Goal: Task Accomplishment & Management: Manage account settings

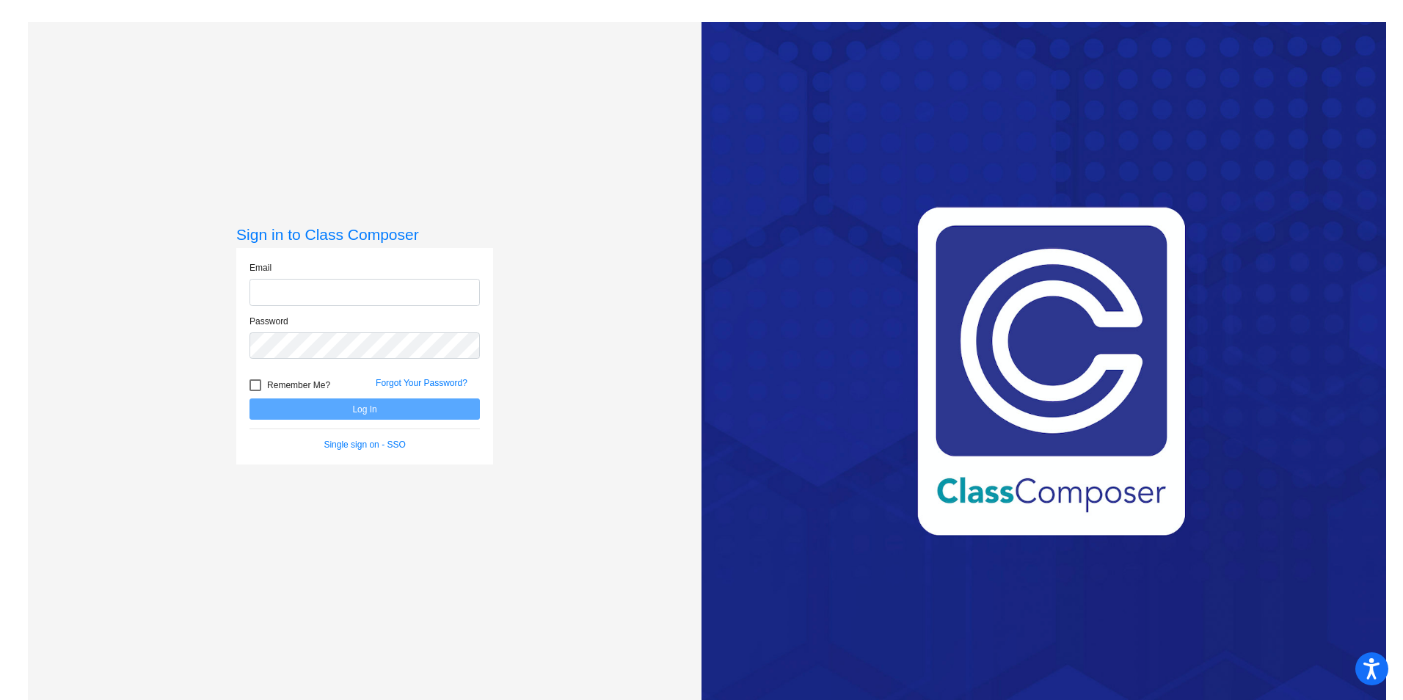
type input "[PERSON_NAME][EMAIL_ADDRESS][PERSON_NAME][DOMAIN_NAME]"
click at [257, 380] on div at bounding box center [255, 385] width 12 height 12
click at [255, 391] on input "Remember Me?" at bounding box center [255, 391] width 1 height 1
checkbox input "true"
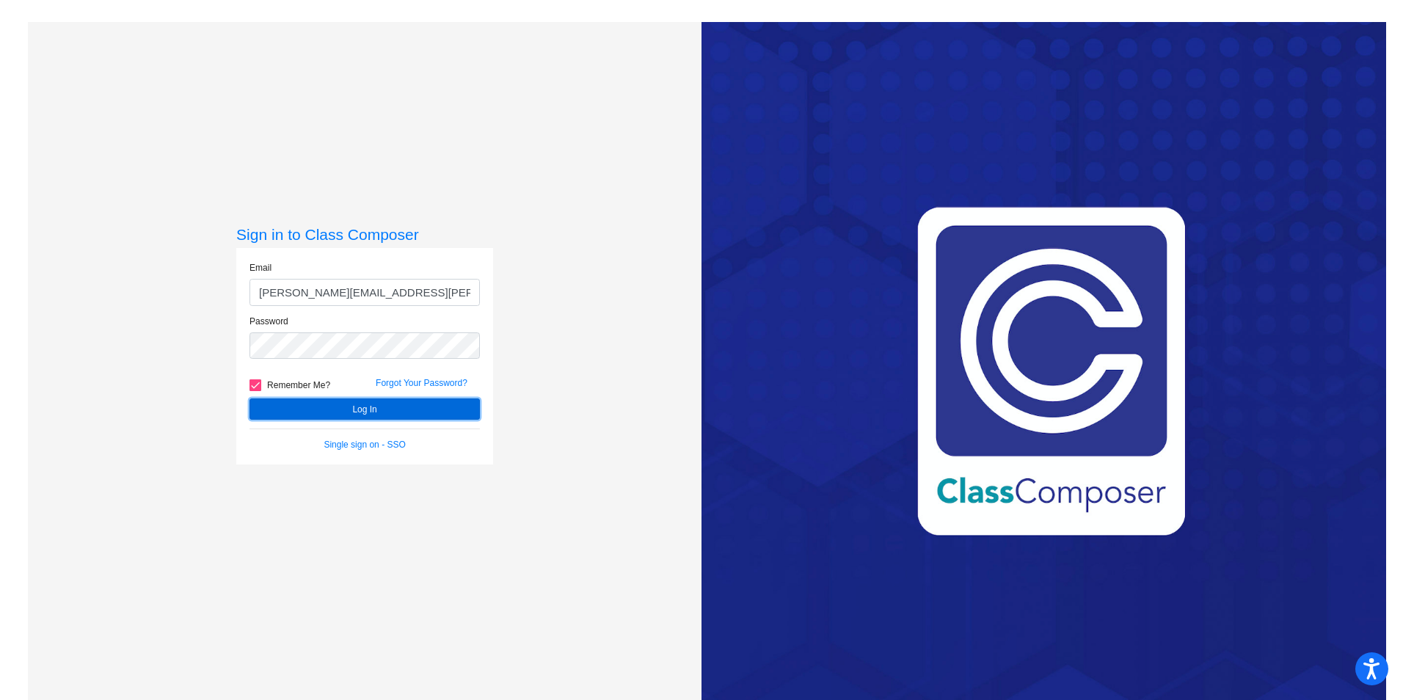
click at [394, 409] on button "Log In" at bounding box center [364, 408] width 230 height 21
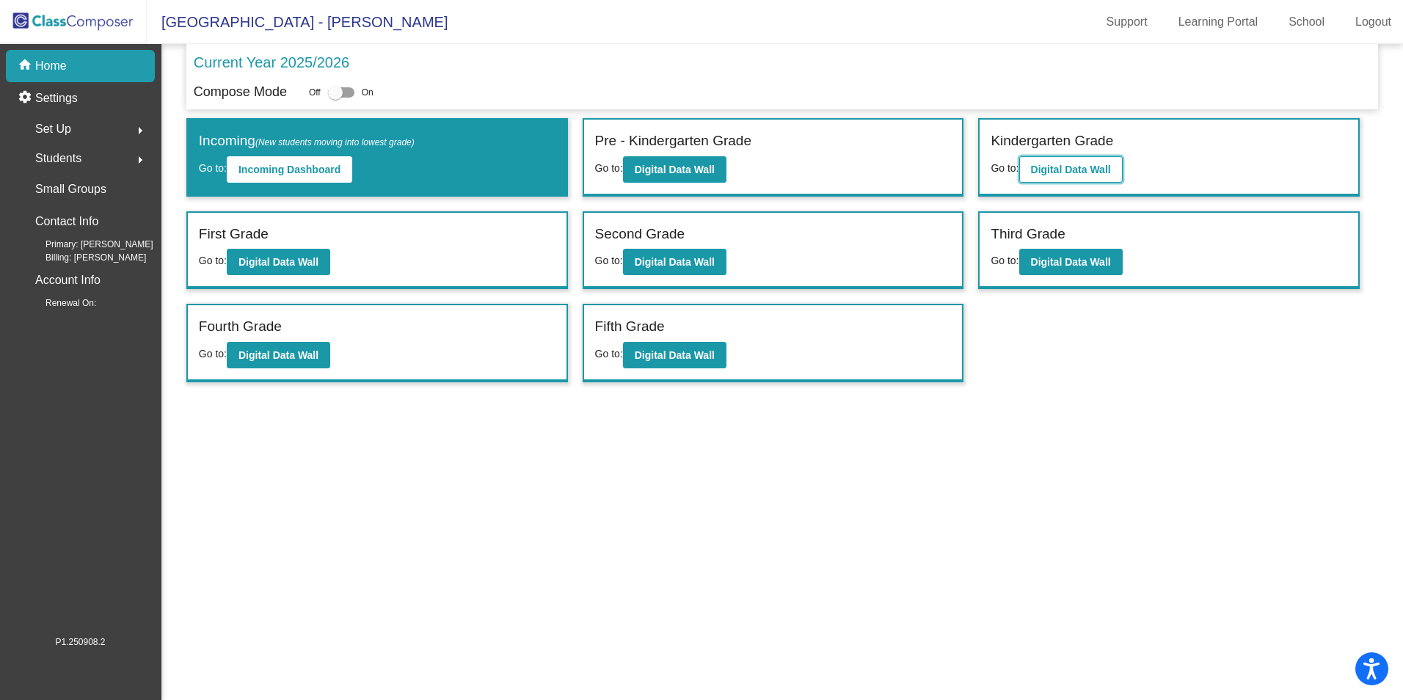
click at [1081, 166] on b "Digital Data Wall" at bounding box center [1071, 170] width 80 height 12
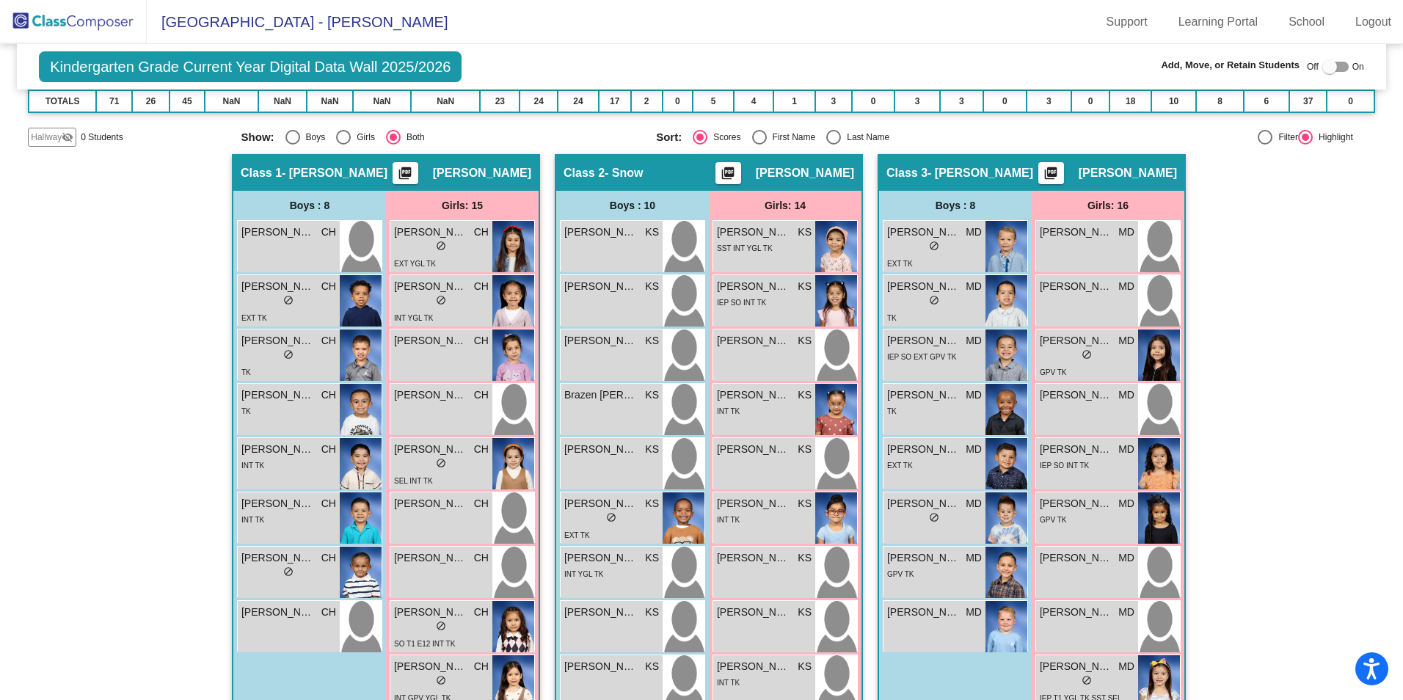
scroll to position [193, 0]
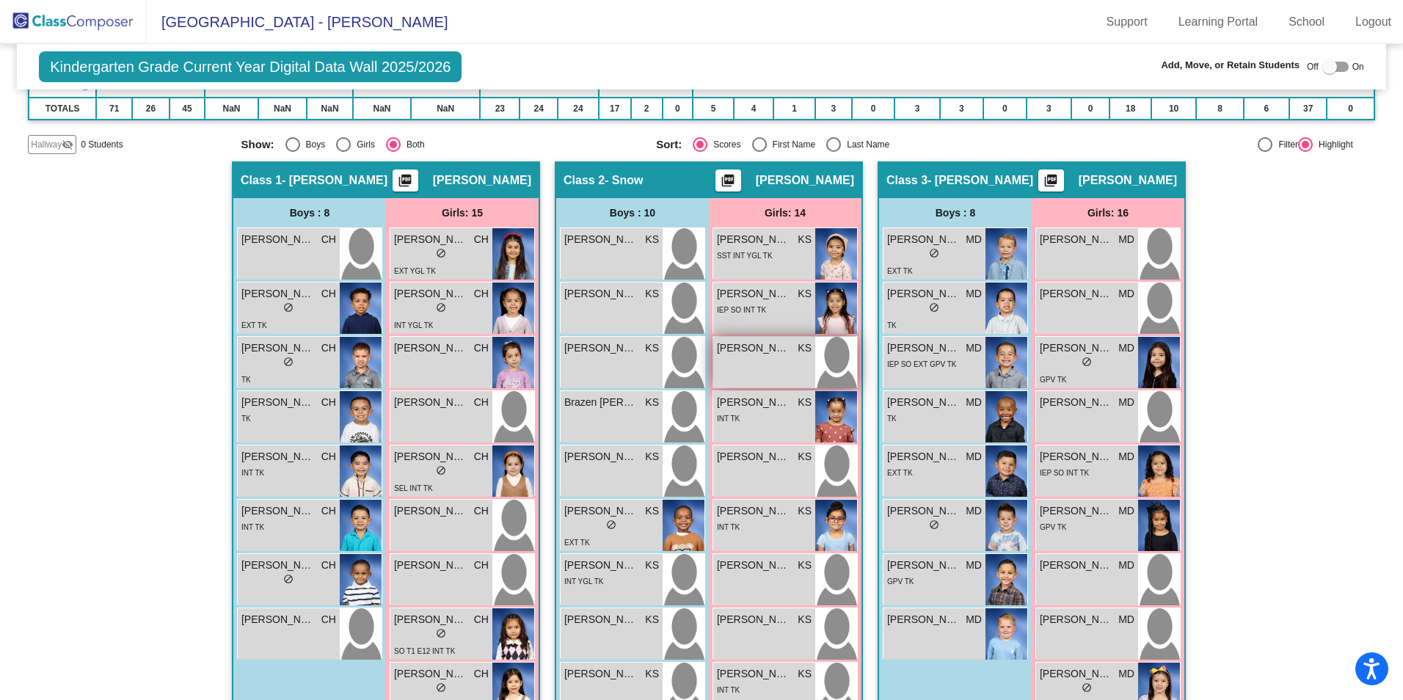
click at [769, 358] on div "[PERSON_NAME] KS lock do_not_disturb_alt" at bounding box center [764, 362] width 102 height 51
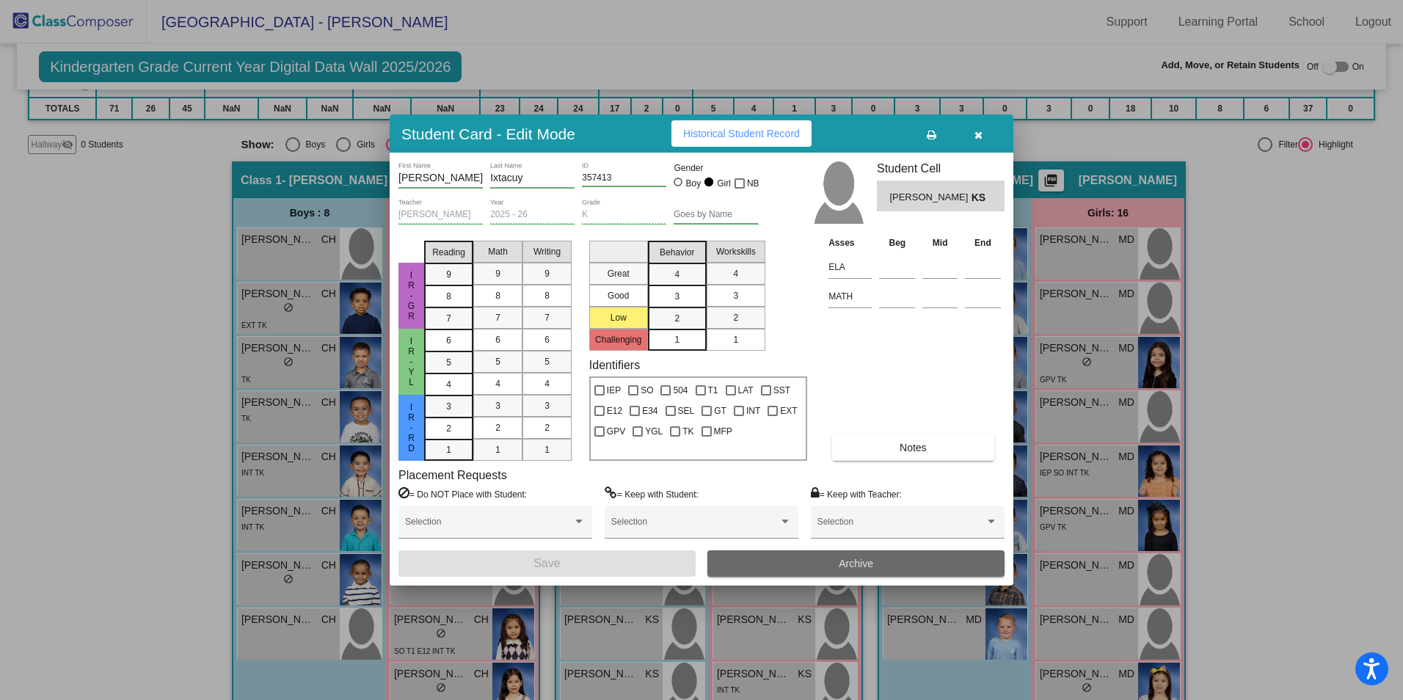
click at [856, 563] on span "Archive" at bounding box center [855, 563] width 34 height 12
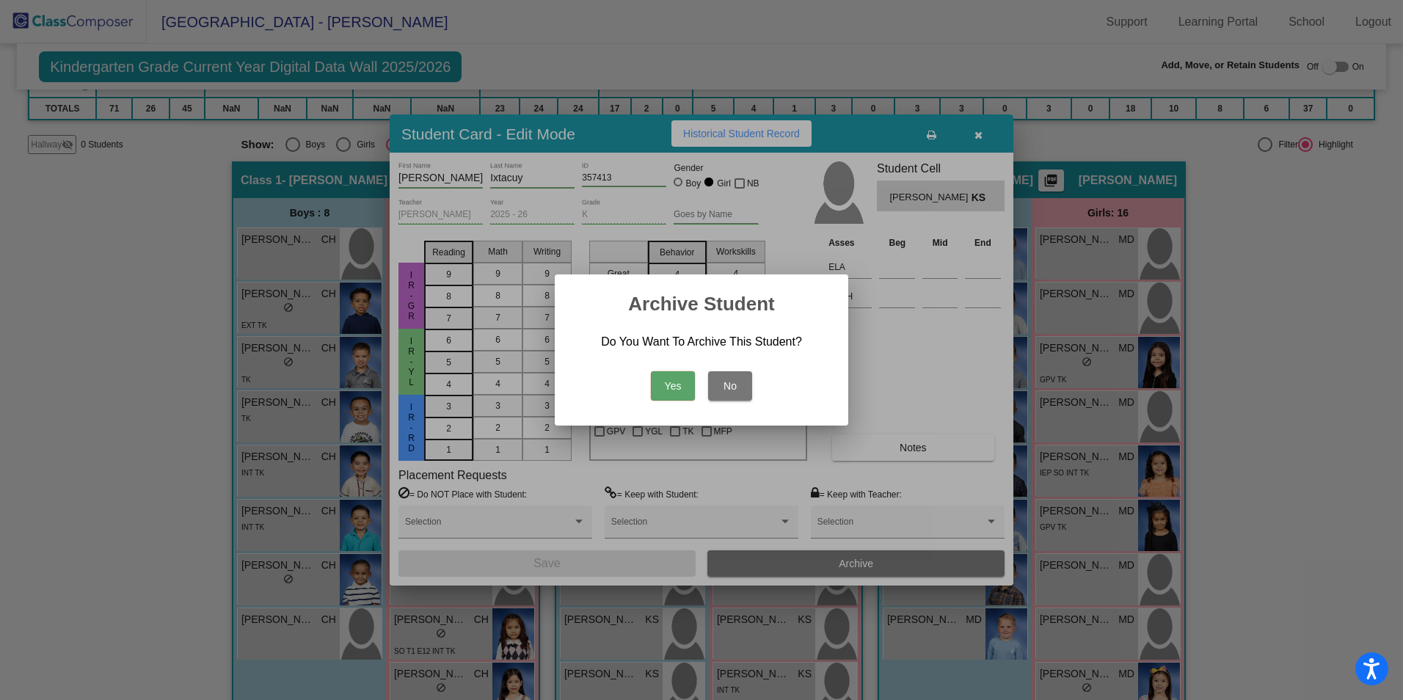
click at [670, 380] on button "Yes" at bounding box center [673, 385] width 44 height 29
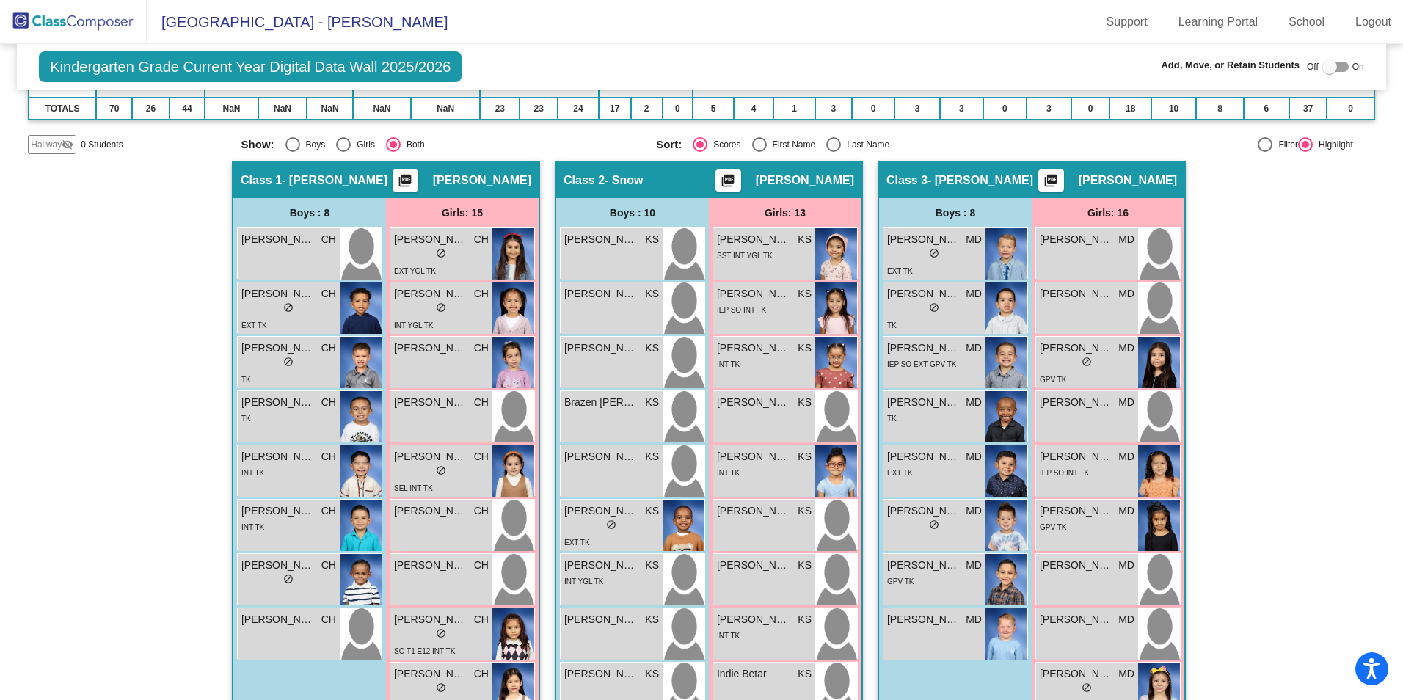
click at [1322, 69] on div at bounding box center [1329, 66] width 15 height 15
checkbox input "true"
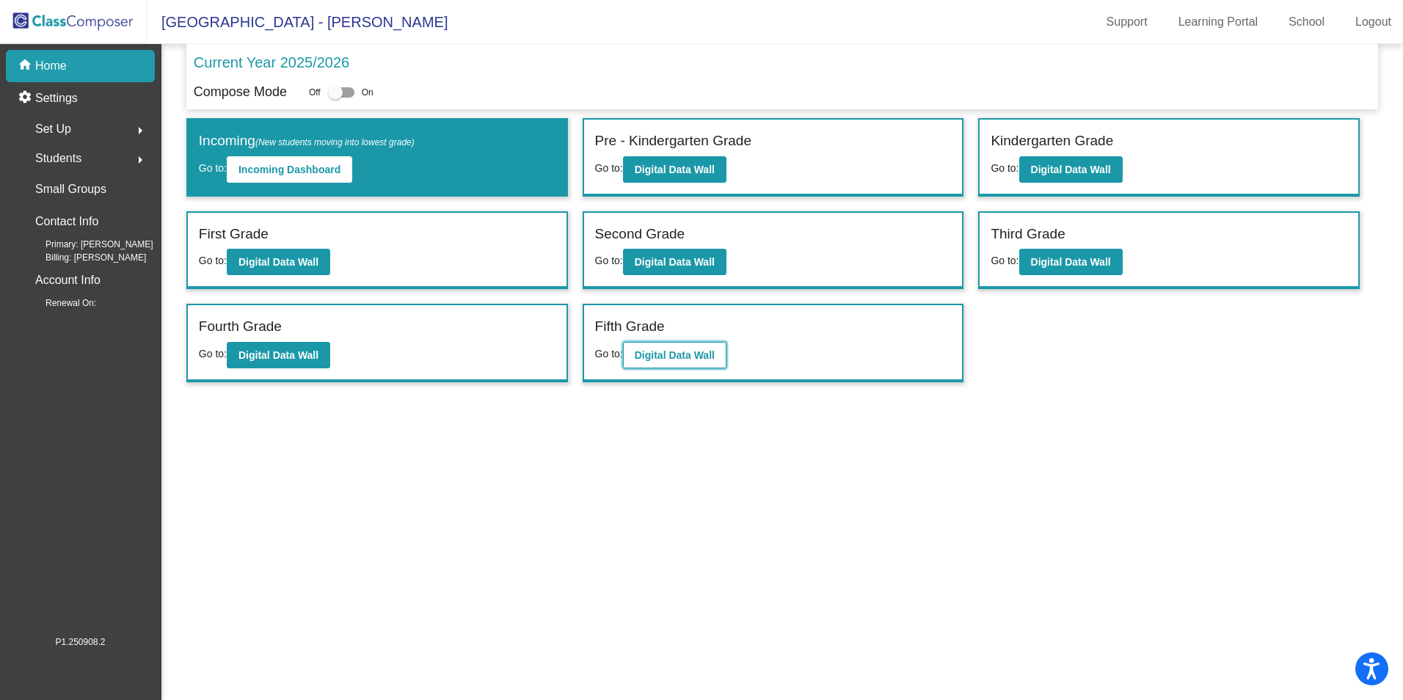
click at [648, 352] on b "Digital Data Wall" at bounding box center [675, 355] width 80 height 12
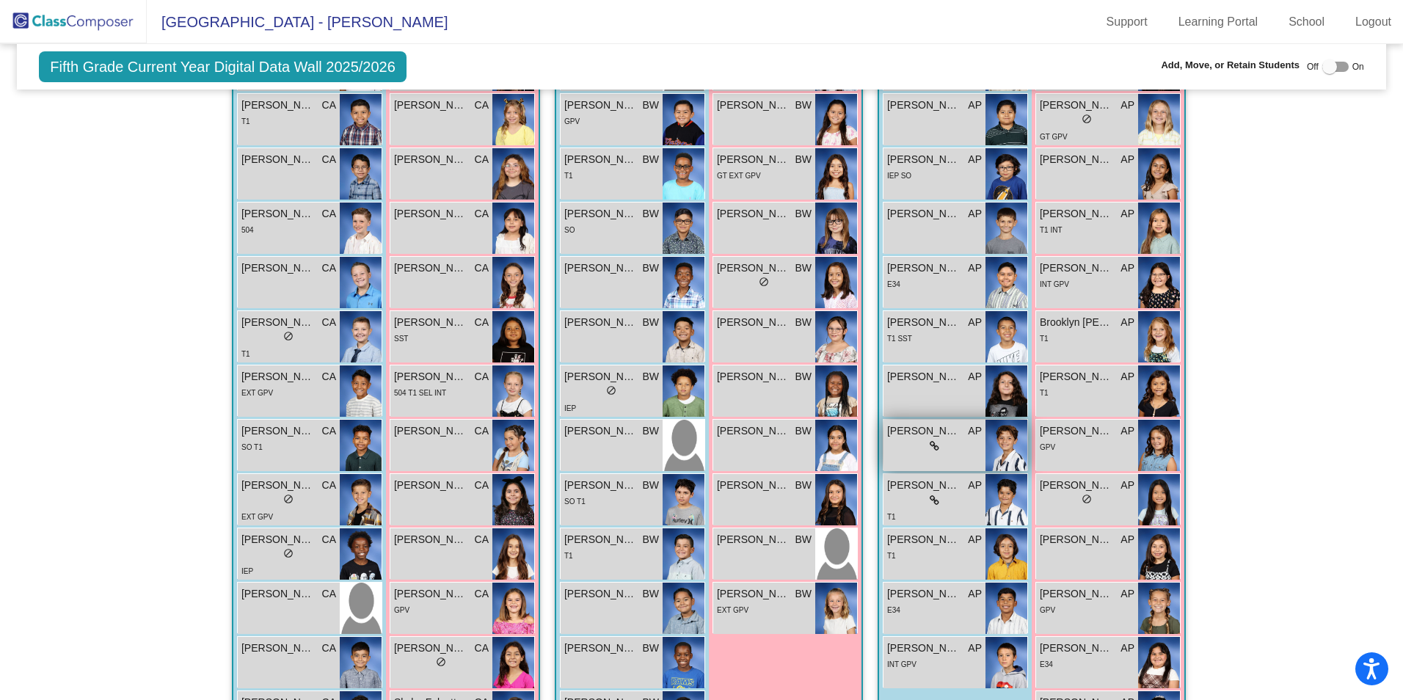
scroll to position [376, 0]
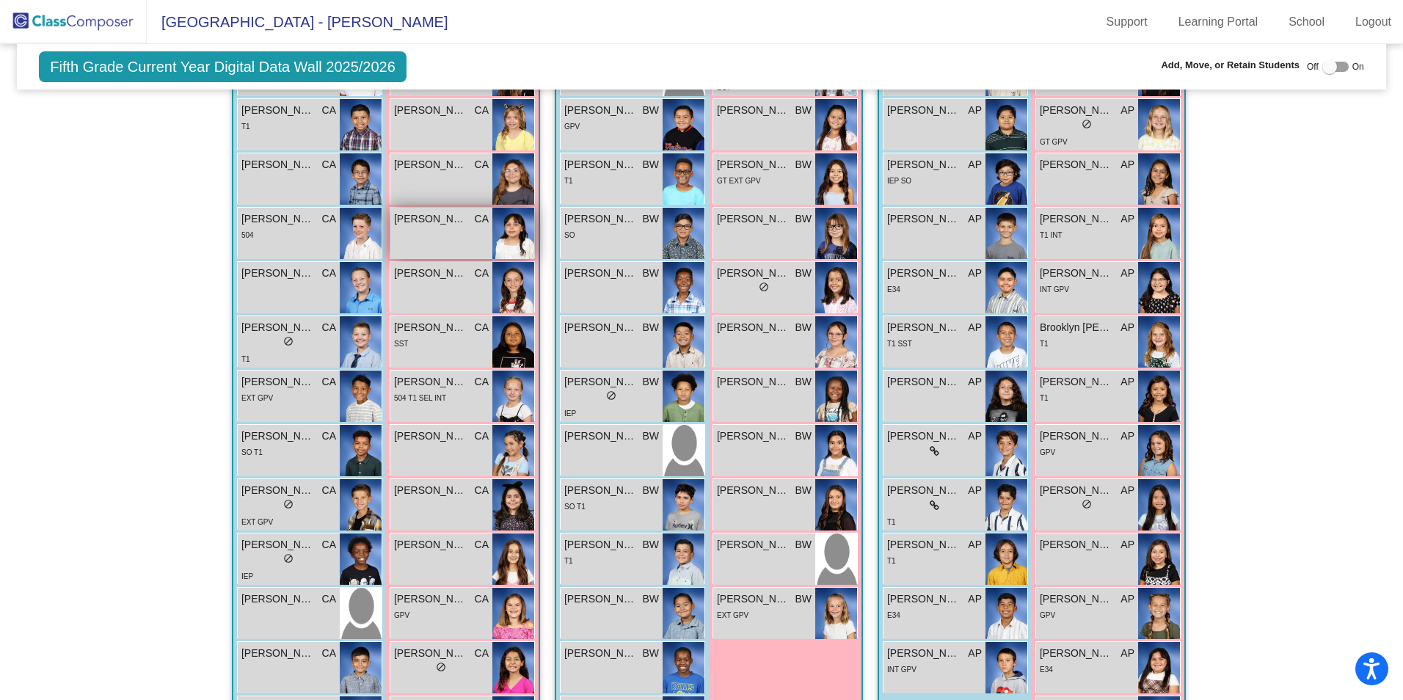
click at [424, 231] on div "[PERSON_NAME] [PERSON_NAME] CA lock do_not_disturb_alt" at bounding box center [441, 233] width 102 height 51
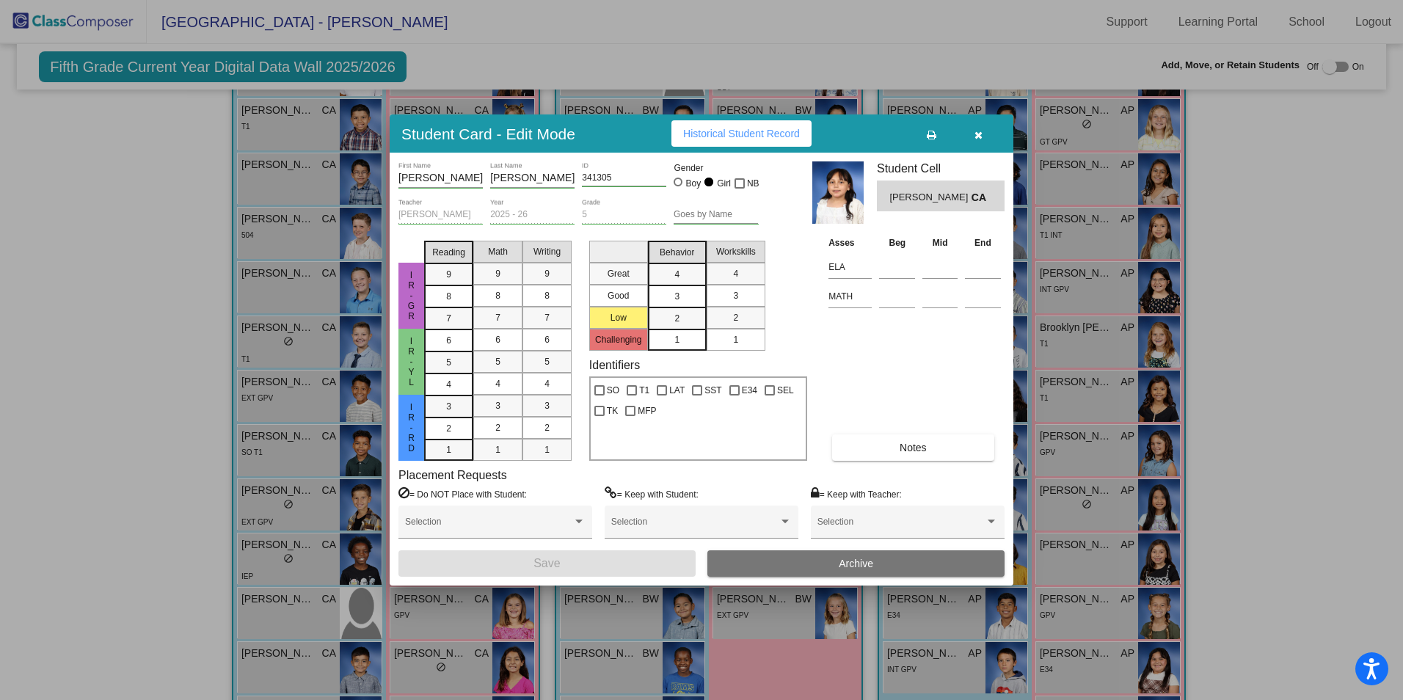
click at [834, 562] on button "Archive" at bounding box center [855, 563] width 297 height 26
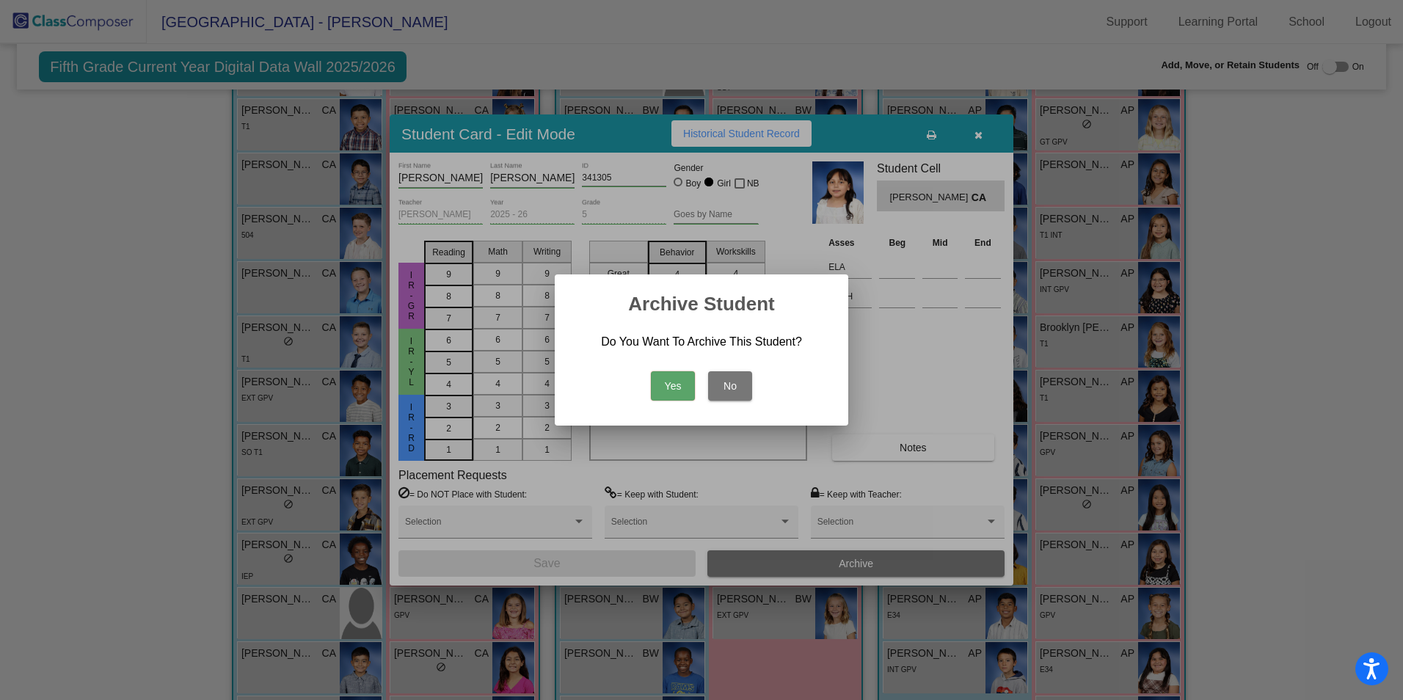
click at [665, 382] on button "Yes" at bounding box center [673, 385] width 44 height 29
